Goal: Task Accomplishment & Management: Manage account settings

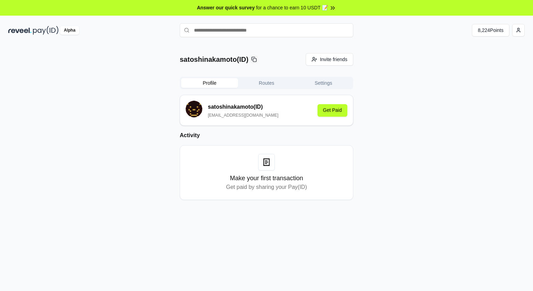
click at [268, 78] on button "Routes" at bounding box center [266, 83] width 57 height 10
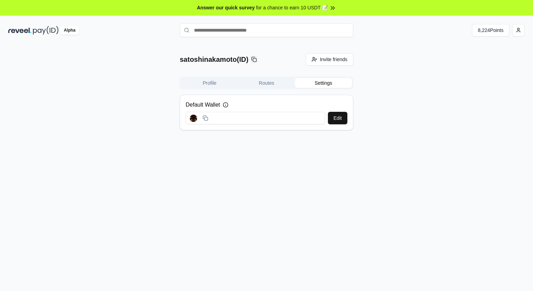
click at [320, 82] on button "Settings" at bounding box center [323, 83] width 57 height 10
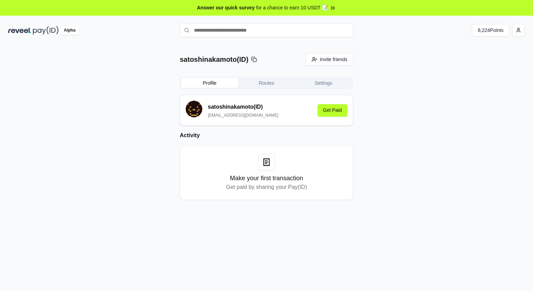
click at [206, 84] on button "Profile" at bounding box center [209, 83] width 57 height 10
click at [482, 34] on button "8,224 Points" at bounding box center [490, 30] width 37 height 12
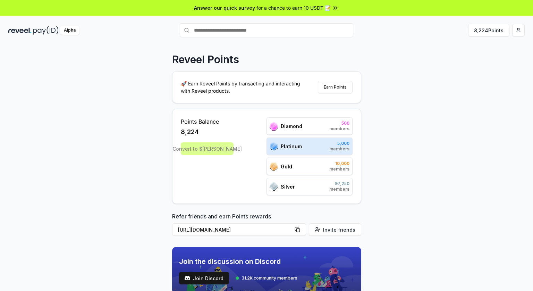
click at [213, 149] on div "Convert to $REVA" at bounding box center [207, 148] width 53 height 12
click at [265, 182] on div "Points Balance 8,224 Convert to $REVA Diamond 500 members Platinum 5,000 member…" at bounding box center [267, 156] width 172 height 78
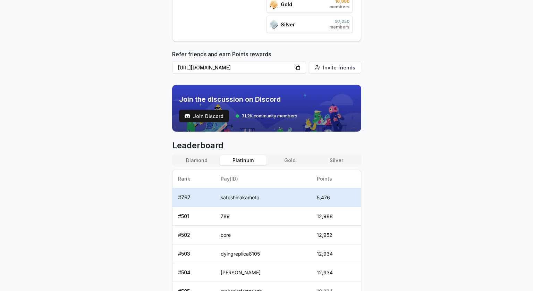
scroll to position [203, 0]
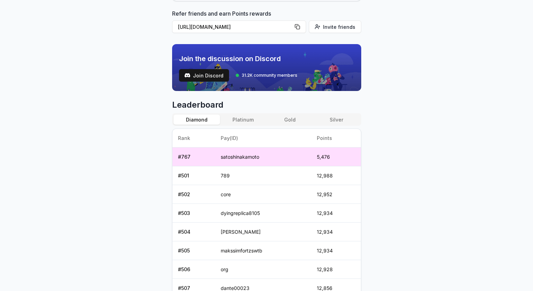
click at [197, 121] on button "Diamond" at bounding box center [196, 119] width 46 height 10
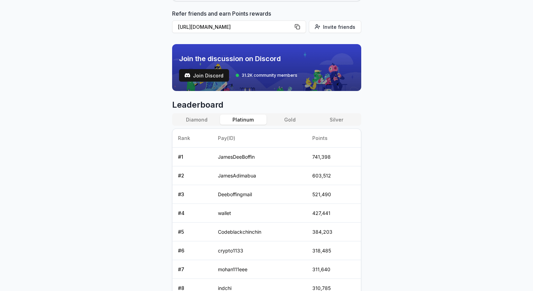
click at [243, 115] on button "Platinum" at bounding box center [243, 119] width 46 height 10
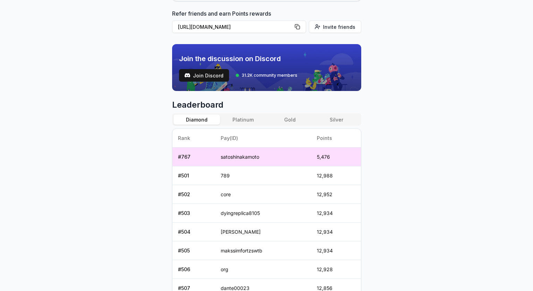
click at [205, 114] on button "Diamond" at bounding box center [196, 119] width 46 height 10
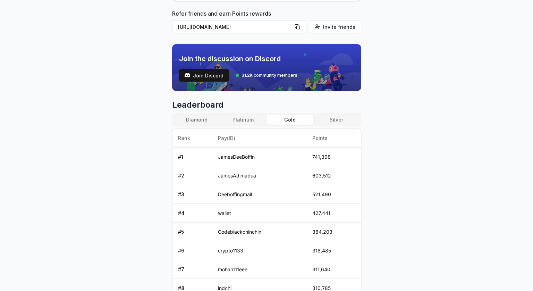
click at [285, 121] on button "Gold" at bounding box center [289, 119] width 46 height 10
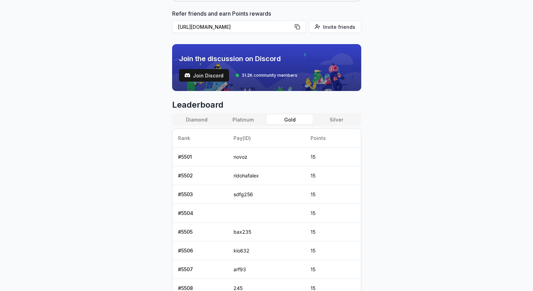
click at [352, 119] on button "Silver" at bounding box center [336, 119] width 46 height 10
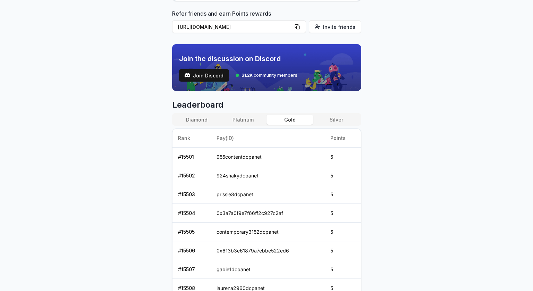
click at [290, 115] on button "Gold" at bounding box center [289, 119] width 46 height 10
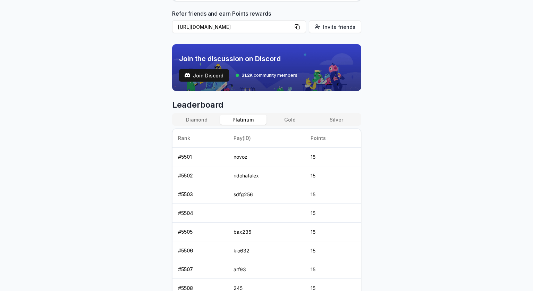
click at [248, 116] on button "Platinum" at bounding box center [243, 119] width 46 height 10
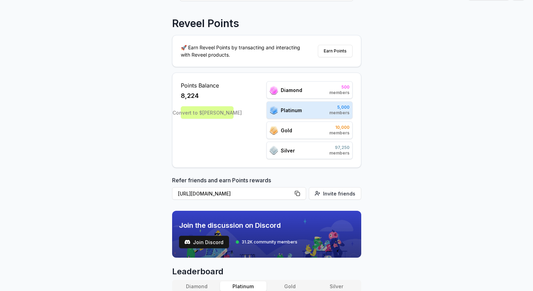
scroll to position [0, 0]
